Goal: Task Accomplishment & Management: Use online tool/utility

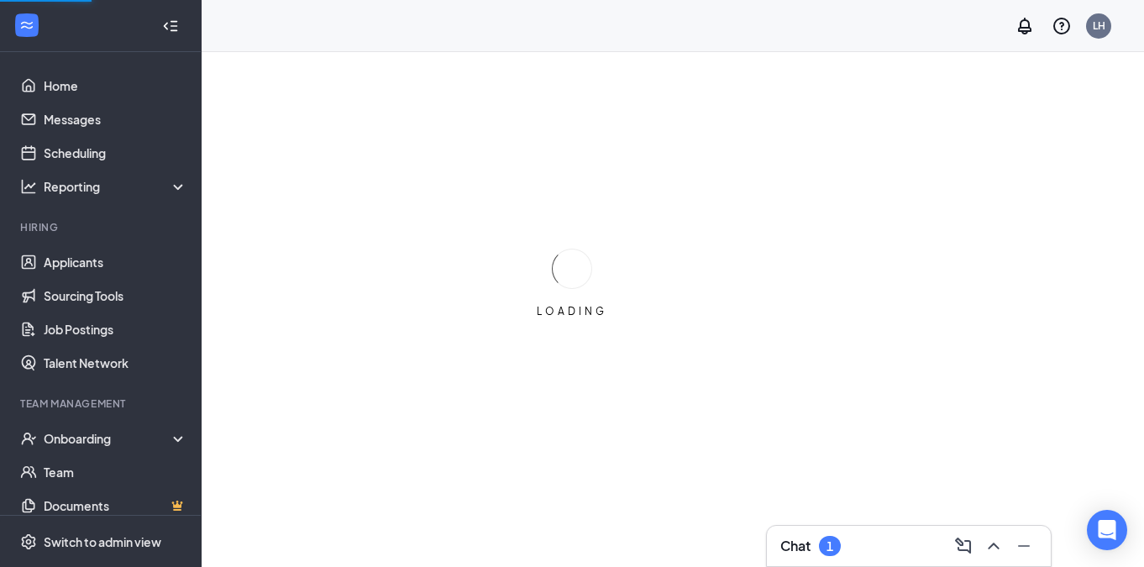
click at [175, 30] on icon "Collapse" at bounding box center [174, 25] width 7 height 11
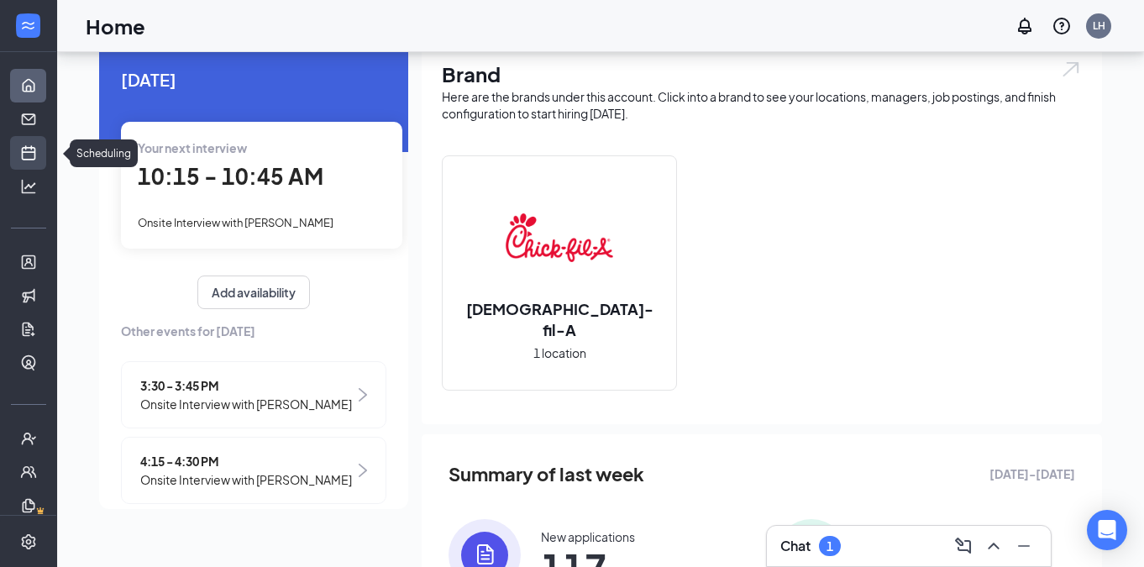
click at [44, 165] on link "Scheduling" at bounding box center [52, 153] width 17 height 34
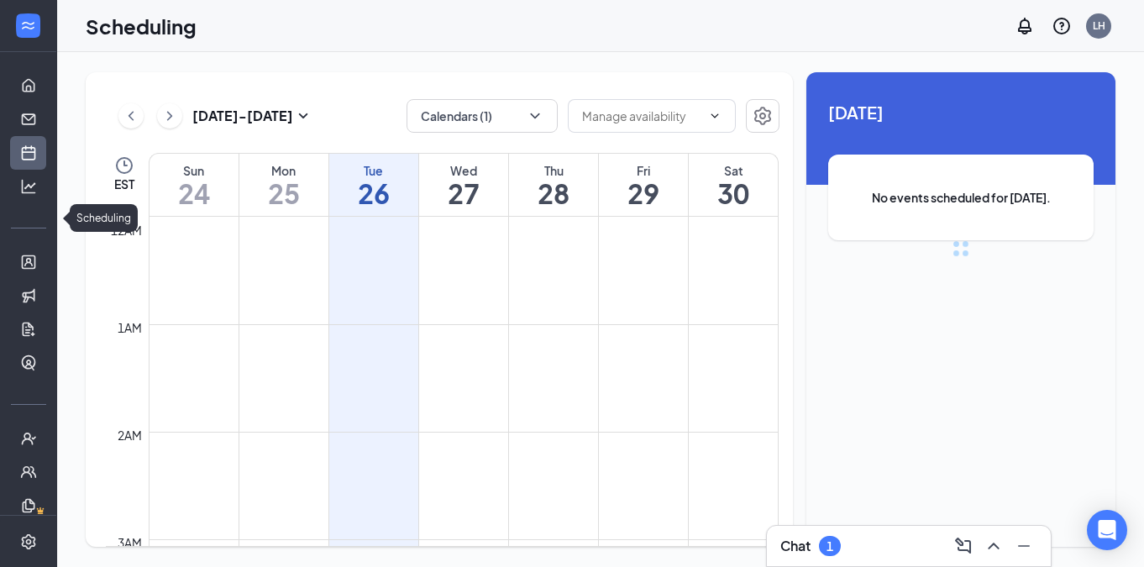
scroll to position [826, 0]
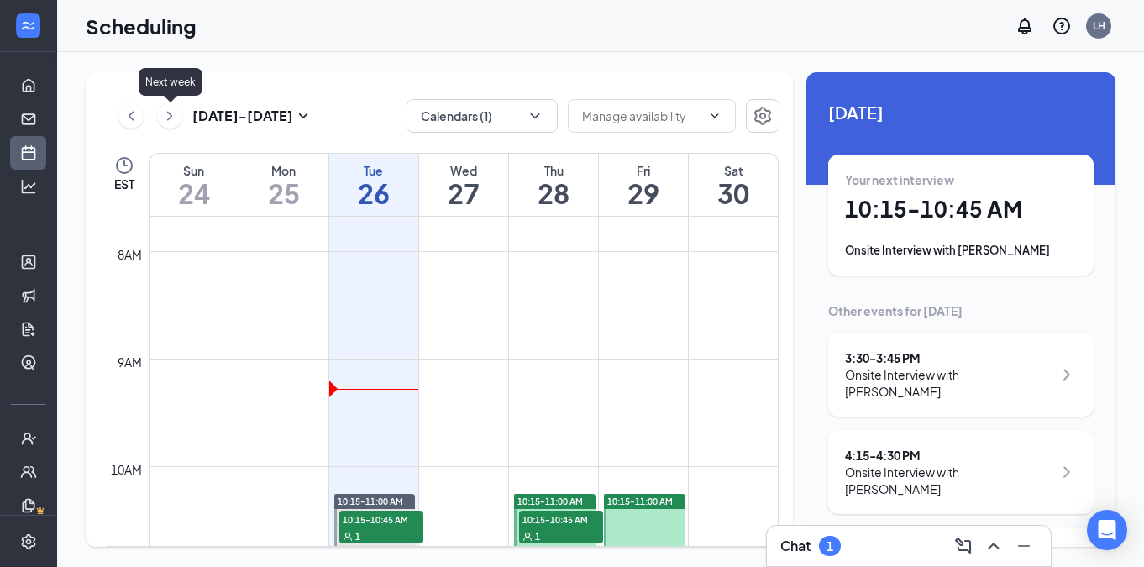
click at [169, 112] on icon "ChevronRight" at bounding box center [169, 116] width 17 height 20
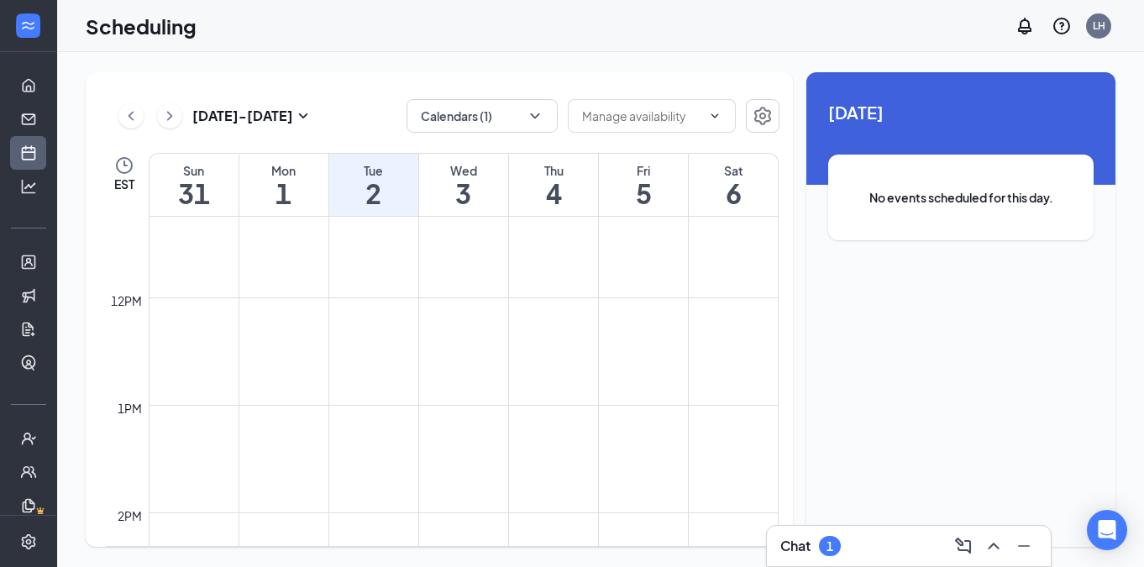
scroll to position [1231, 0]
click at [535, 129] on button "Calendars (1)" at bounding box center [482, 116] width 151 height 34
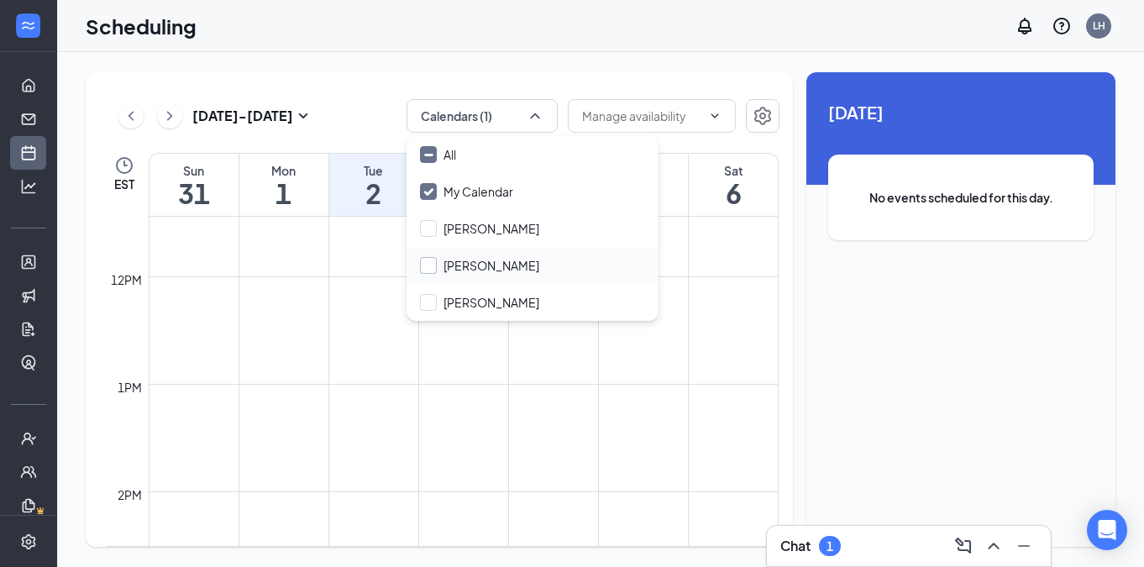
click at [428, 271] on input "[PERSON_NAME]" at bounding box center [479, 265] width 119 height 17
checkbox input "true"
click at [386, 128] on div "[DATE] - [DATE] Calendars (2)" at bounding box center [443, 116] width 674 height 34
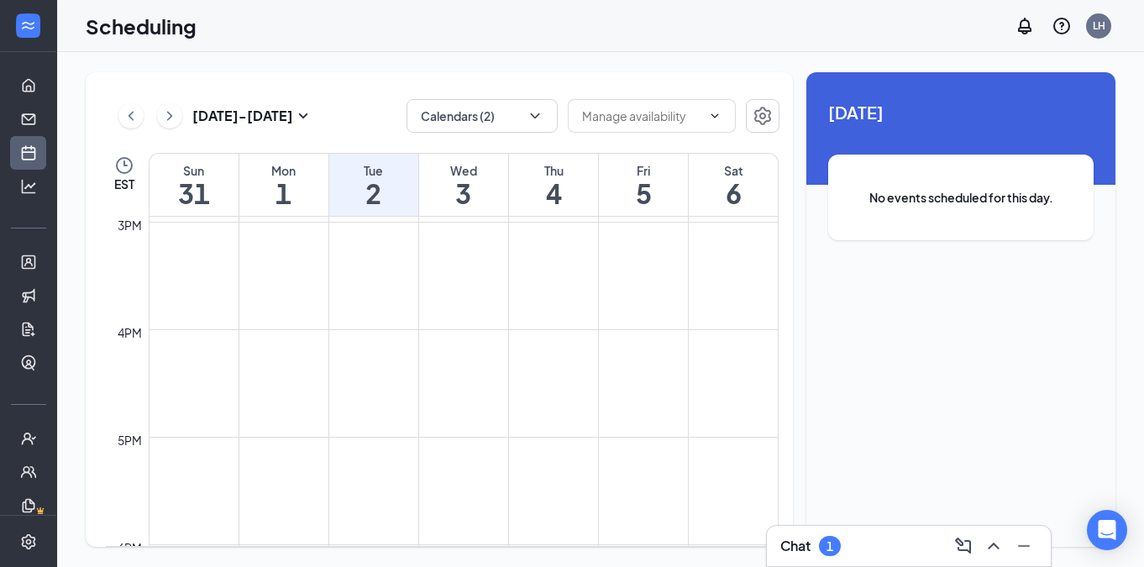
scroll to position [1609, 0]
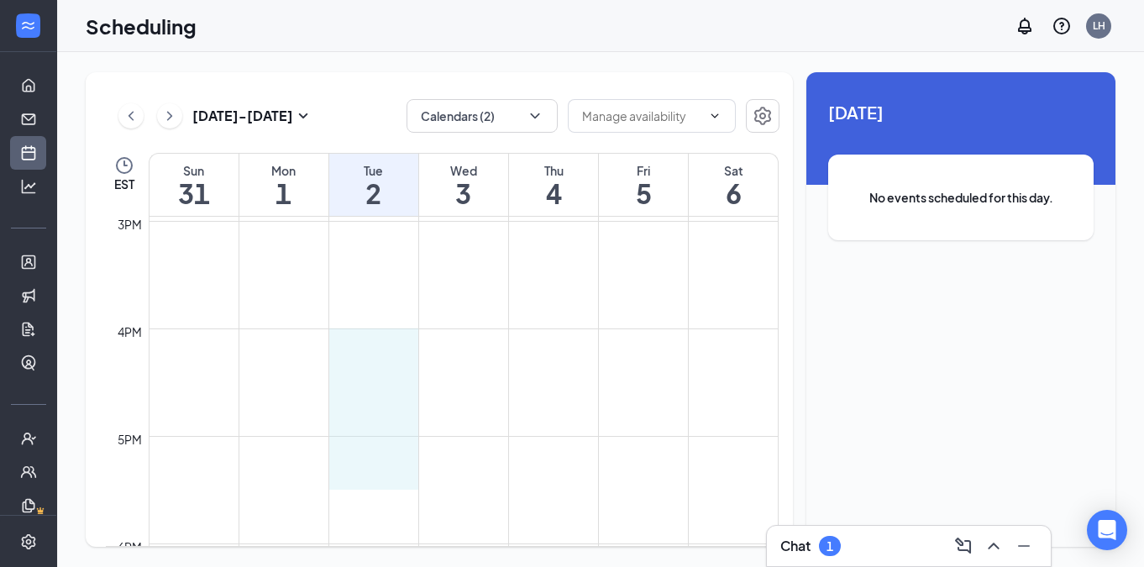
drag, startPoint x: 376, startPoint y: 339, endPoint x: 373, endPoint y: 474, distance: 135.3
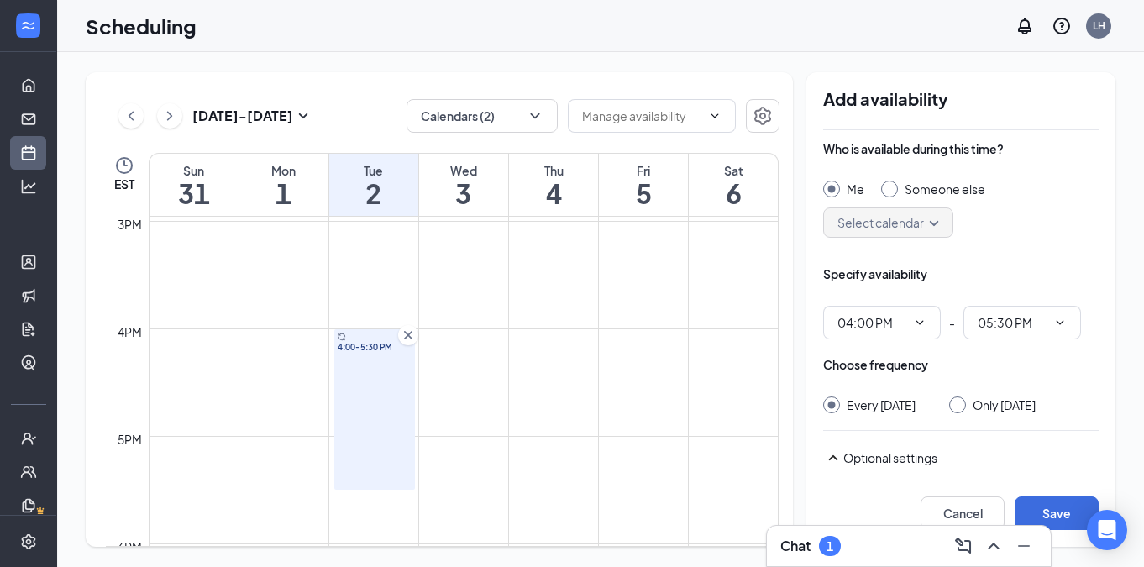
click at [893, 192] on div at bounding box center [889, 189] width 17 height 17
radio input "false"
radio input "true"
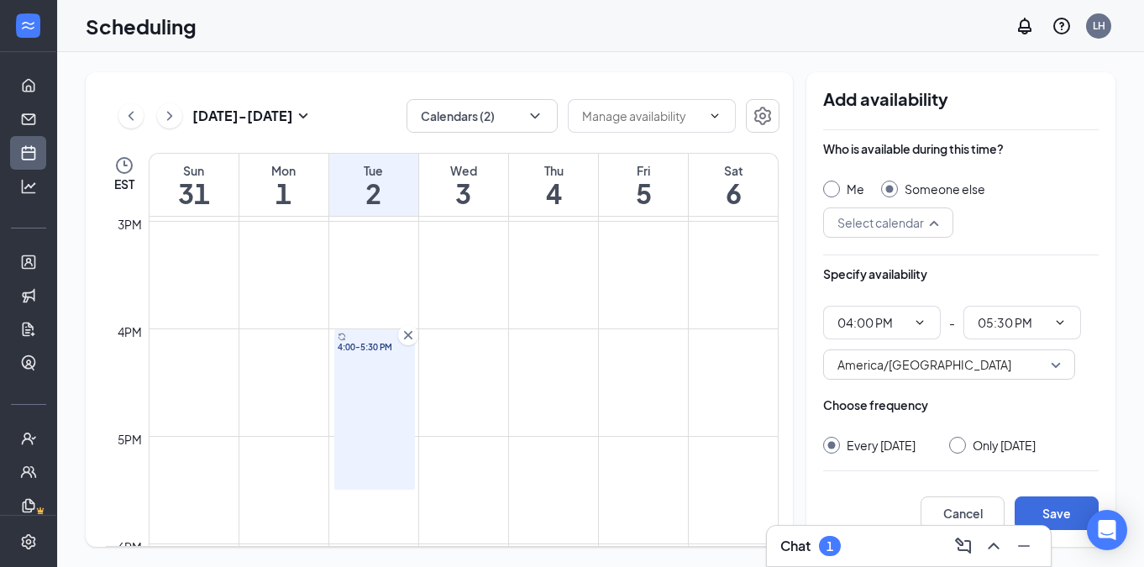
click at [933, 227] on div "Select calendar" at bounding box center [888, 223] width 130 height 30
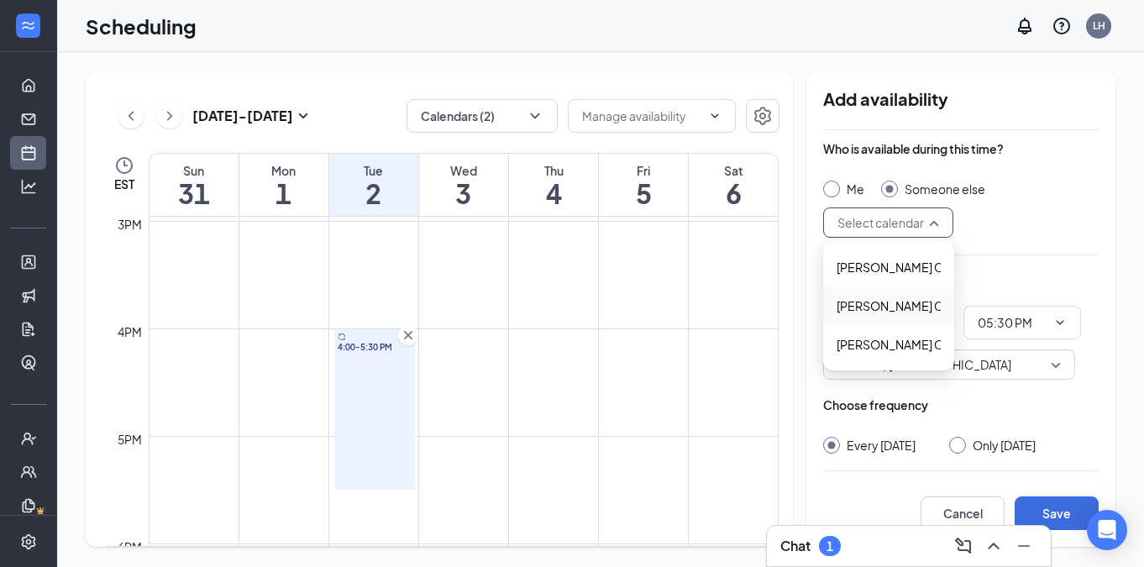
click at [927, 300] on span "[PERSON_NAME] Calendar" at bounding box center [911, 306] width 149 height 18
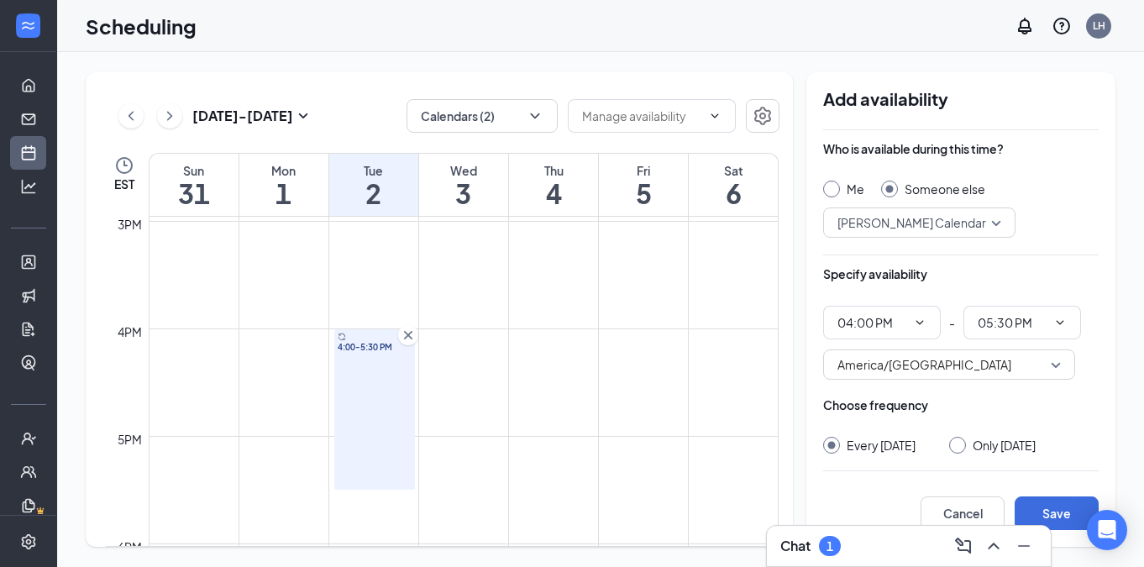
click at [980, 260] on div "Who is available during this time? Me Someone else [PERSON_NAME] Calendar 11762…" at bounding box center [961, 202] width 276 height 125
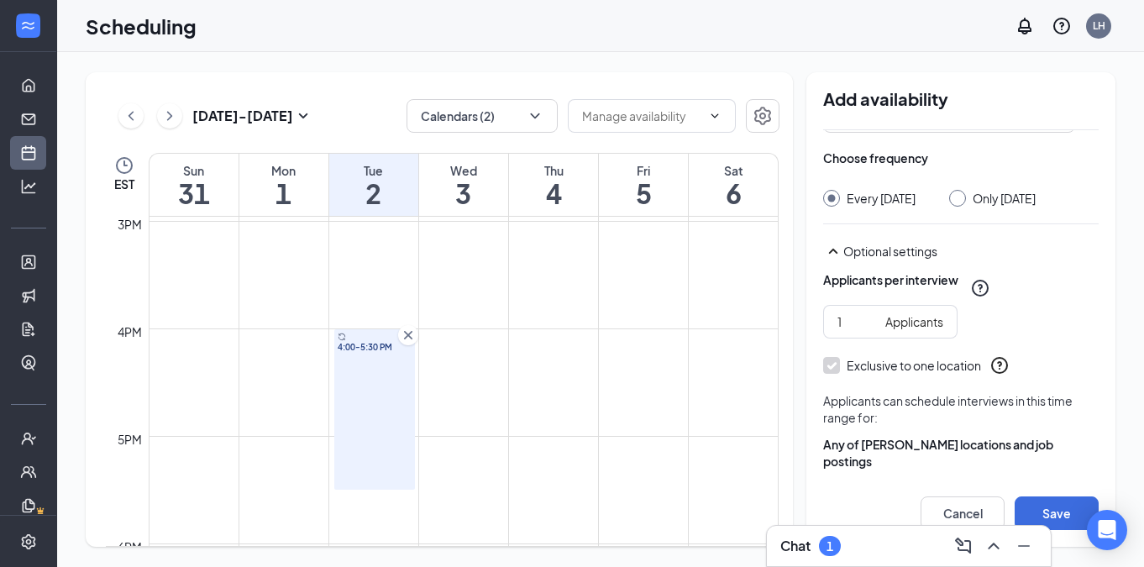
scroll to position [259, 0]
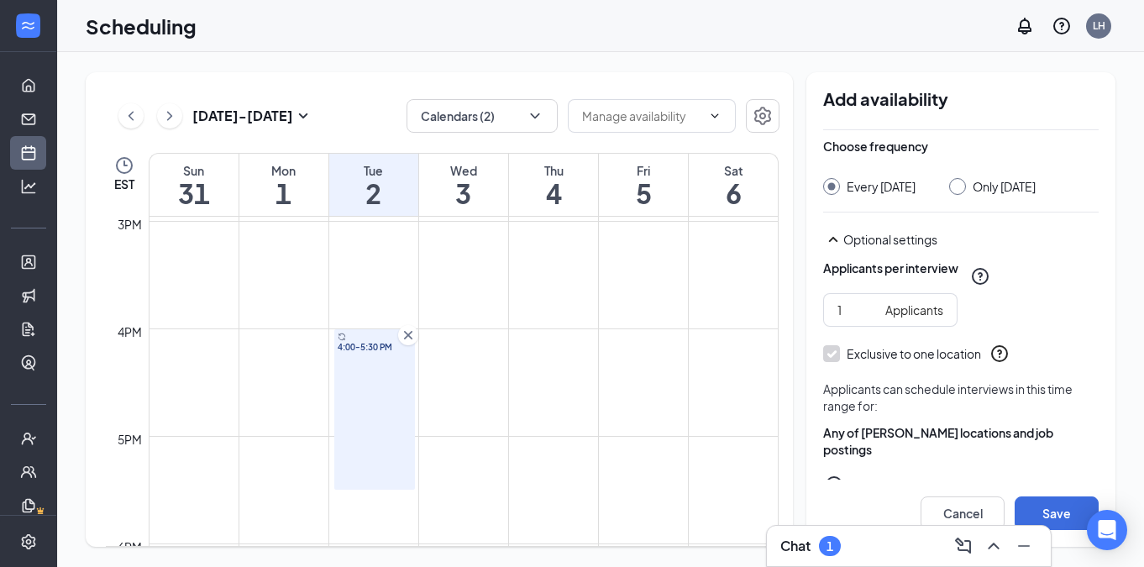
click at [966, 190] on div at bounding box center [957, 186] width 17 height 17
click at [961, 182] on input "Only [DATE]" at bounding box center [955, 184] width 12 height 12
radio input "true"
radio input "false"
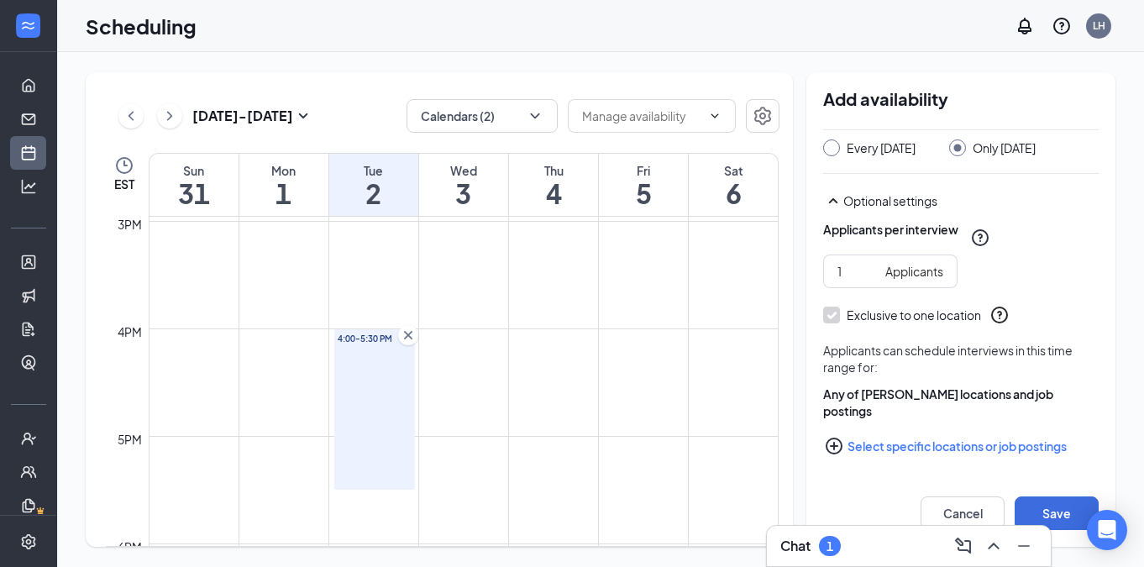
click at [897, 441] on button "Select specific locations or job postings" at bounding box center [961, 446] width 276 height 34
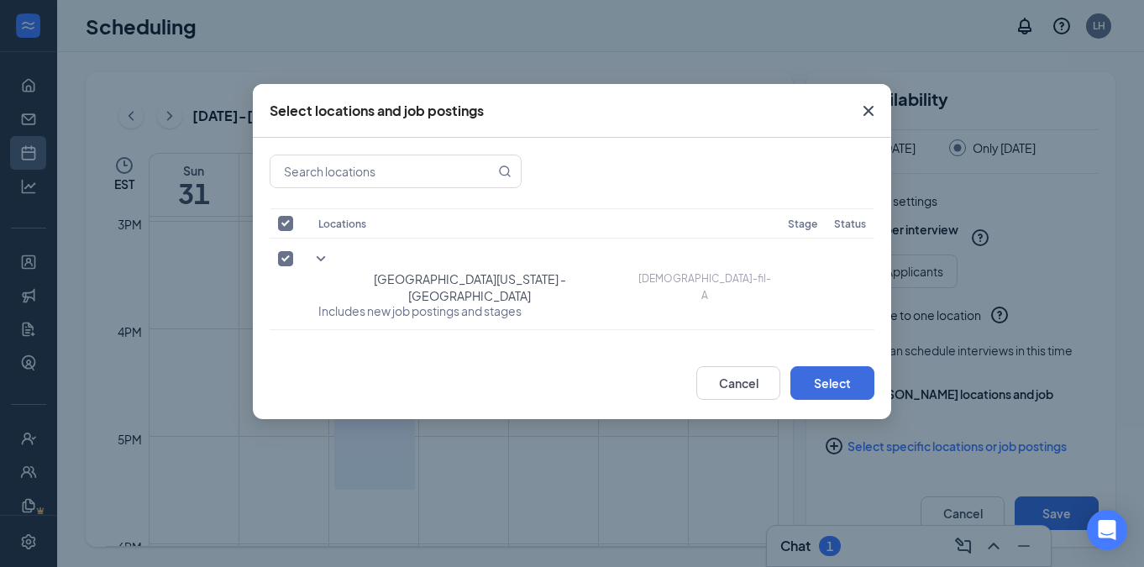
click at [863, 108] on icon "Cross" at bounding box center [869, 111] width 20 height 20
